Goal: Task Accomplishment & Management: Use online tool/utility

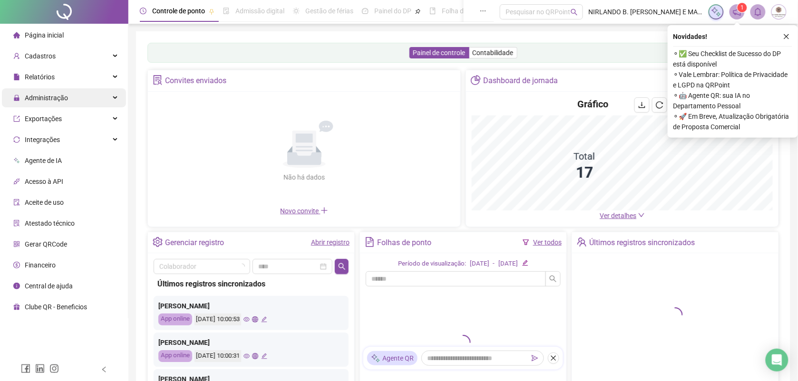
click at [51, 101] on span "Administração" at bounding box center [40, 97] width 55 height 19
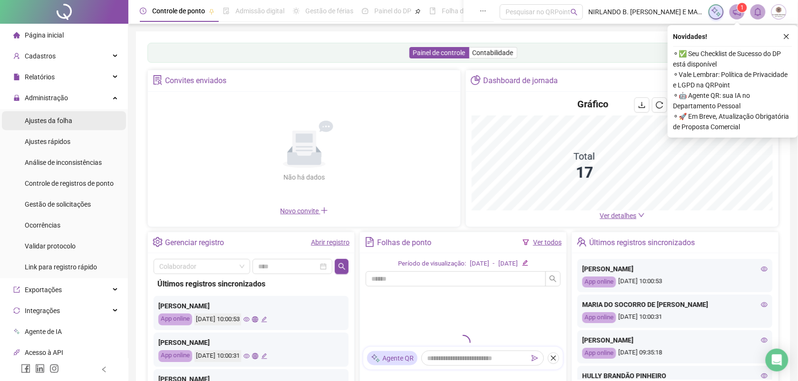
click at [41, 117] on span "Ajustes da folha" at bounding box center [49, 121] width 48 height 8
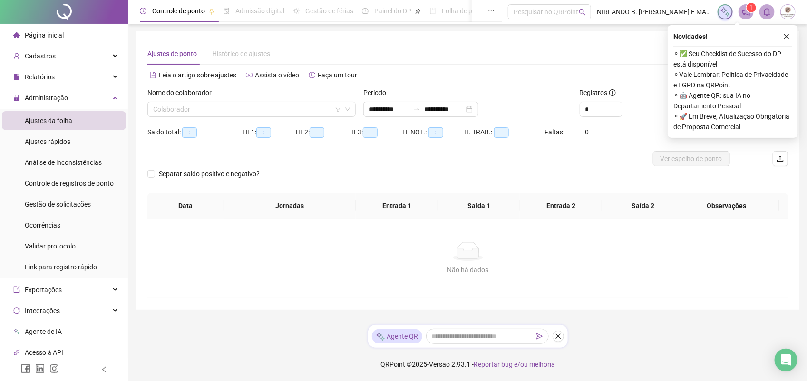
type input "**********"
click at [251, 106] on input "search" at bounding box center [247, 109] width 188 height 14
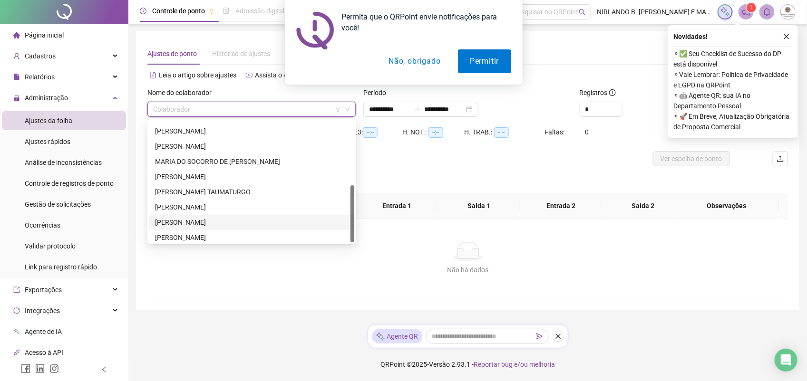
scroll to position [136, 0]
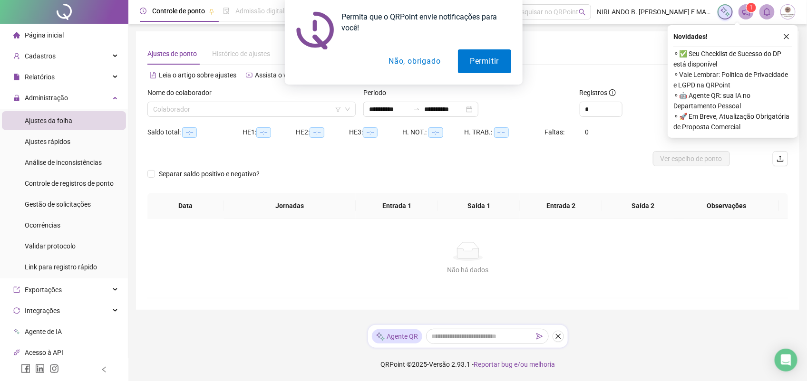
click at [421, 67] on button "Não, obrigado" at bounding box center [415, 61] width 76 height 24
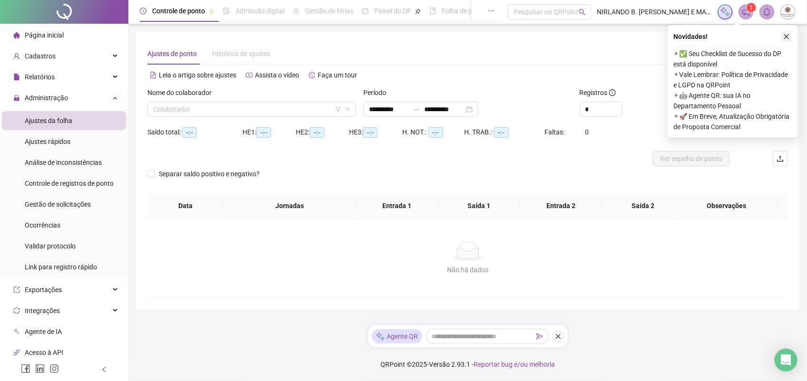
click at [784, 35] on icon "close" at bounding box center [786, 36] width 7 height 7
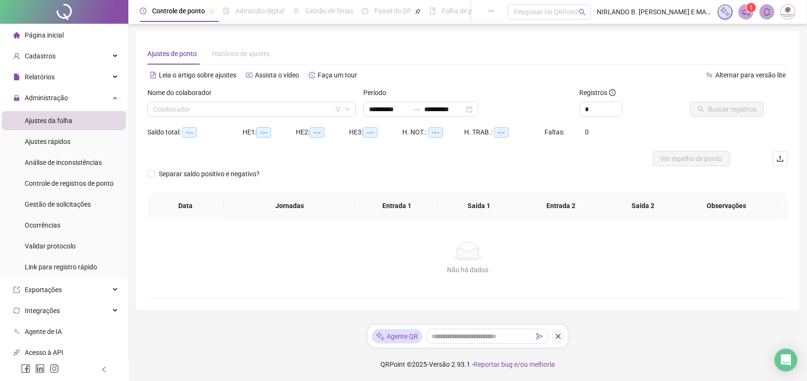
drag, startPoint x: 556, startPoint y: 335, endPoint x: 564, endPoint y: 336, distance: 7.7
click at [557, 336] on icon "close" at bounding box center [557, 336] width 5 height 5
